Goal: Task Accomplishment & Management: Use online tool/utility

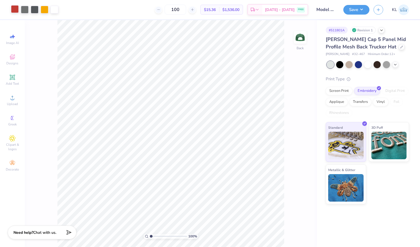
click at [11, 12] on div at bounding box center [15, 9] width 8 height 8
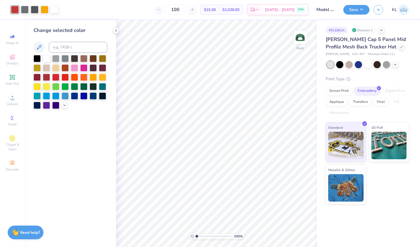
click at [64, 109] on div "Change selected color" at bounding box center [70, 133] width 91 height 227
click at [64, 104] on polyline at bounding box center [65, 104] width 2 height 1
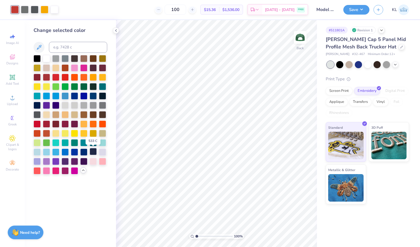
click at [92, 151] on div at bounding box center [93, 151] width 7 height 7
click at [395, 64] on icon at bounding box center [395, 64] width 4 height 4
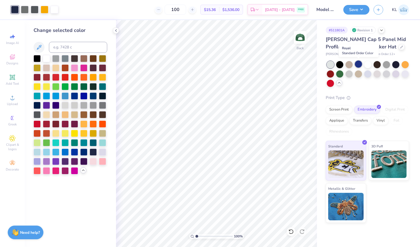
click at [359, 66] on div at bounding box center [358, 63] width 7 height 7
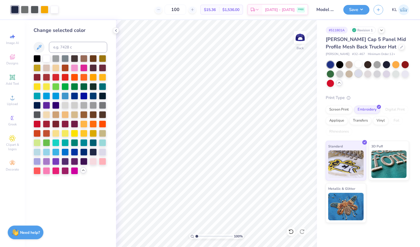
click at [357, 73] on div at bounding box center [358, 73] width 7 height 7
click at [369, 73] on div at bounding box center [367, 73] width 7 height 7
click at [379, 73] on div at bounding box center [377, 73] width 7 height 7
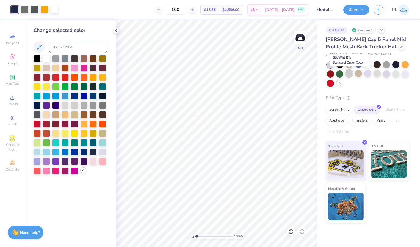
click at [347, 75] on div at bounding box center [349, 73] width 7 height 7
click at [369, 75] on div at bounding box center [367, 73] width 7 height 7
click at [381, 73] on div at bounding box center [377, 73] width 7 height 7
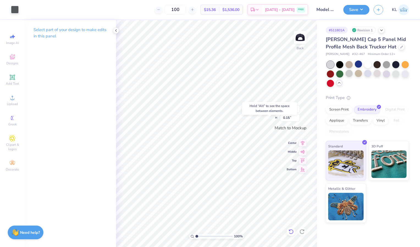
click at [290, 232] on icon at bounding box center [290, 231] width 5 height 5
click at [13, 10] on div at bounding box center [15, 9] width 8 height 8
click at [14, 13] on div at bounding box center [15, 9] width 8 height 8
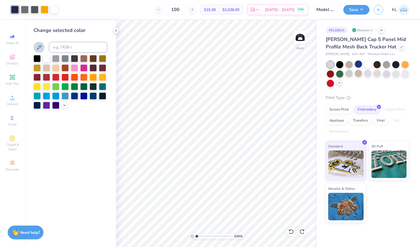
click at [35, 49] on button at bounding box center [39, 47] width 11 height 11
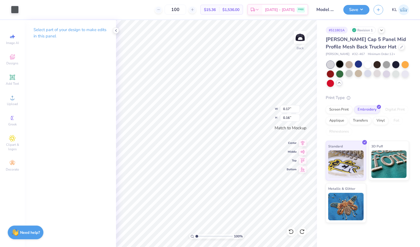
click at [341, 64] on div at bounding box center [339, 63] width 7 height 7
click at [358, 65] on div at bounding box center [358, 63] width 7 height 7
click at [370, 74] on div at bounding box center [367, 73] width 7 height 7
click at [378, 74] on div at bounding box center [377, 73] width 7 height 7
click at [356, 8] on button "Save" at bounding box center [356, 9] width 26 height 10
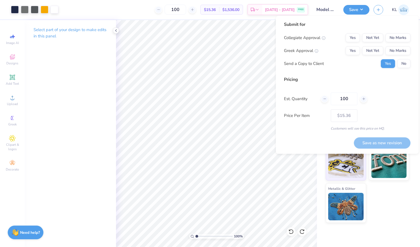
click at [397, 43] on div "Collegiate Approval Yes Not Yet No Marks Greek Approval Yes Not Yet No Marks Se…" at bounding box center [347, 50] width 126 height 35
click at [399, 53] on button "No Marks" at bounding box center [398, 50] width 25 height 9
click at [398, 38] on button "No Marks" at bounding box center [398, 37] width 25 height 9
click at [384, 143] on button "Save as new revision" at bounding box center [382, 142] width 57 height 11
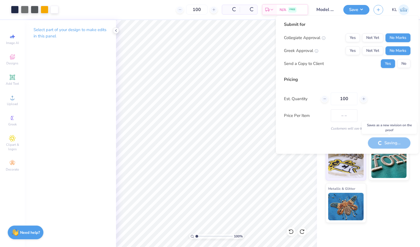
type input "$15.36"
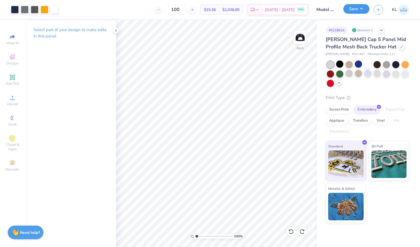
click at [349, 10] on button "Save" at bounding box center [356, 9] width 26 height 10
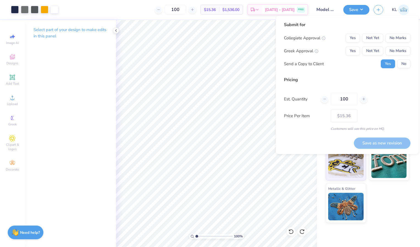
click at [395, 31] on div "Submit for Collegiate Approval Yes Not Yet No Marks Greek Approval Yes Not Yet …" at bounding box center [347, 46] width 126 height 51
click at [397, 39] on button "No Marks" at bounding box center [398, 38] width 25 height 9
click at [396, 54] on button "No Marks" at bounding box center [398, 50] width 25 height 9
click at [381, 149] on div "Submit for Collegiate Approval Yes Not Yet No Marks Greek Approval Yes Not Yet …" at bounding box center [347, 85] width 143 height 138
click at [381, 142] on button "Save as new revision" at bounding box center [382, 142] width 57 height 11
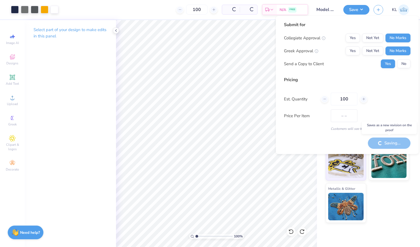
type input "$15.36"
